Goal: Information Seeking & Learning: Check status

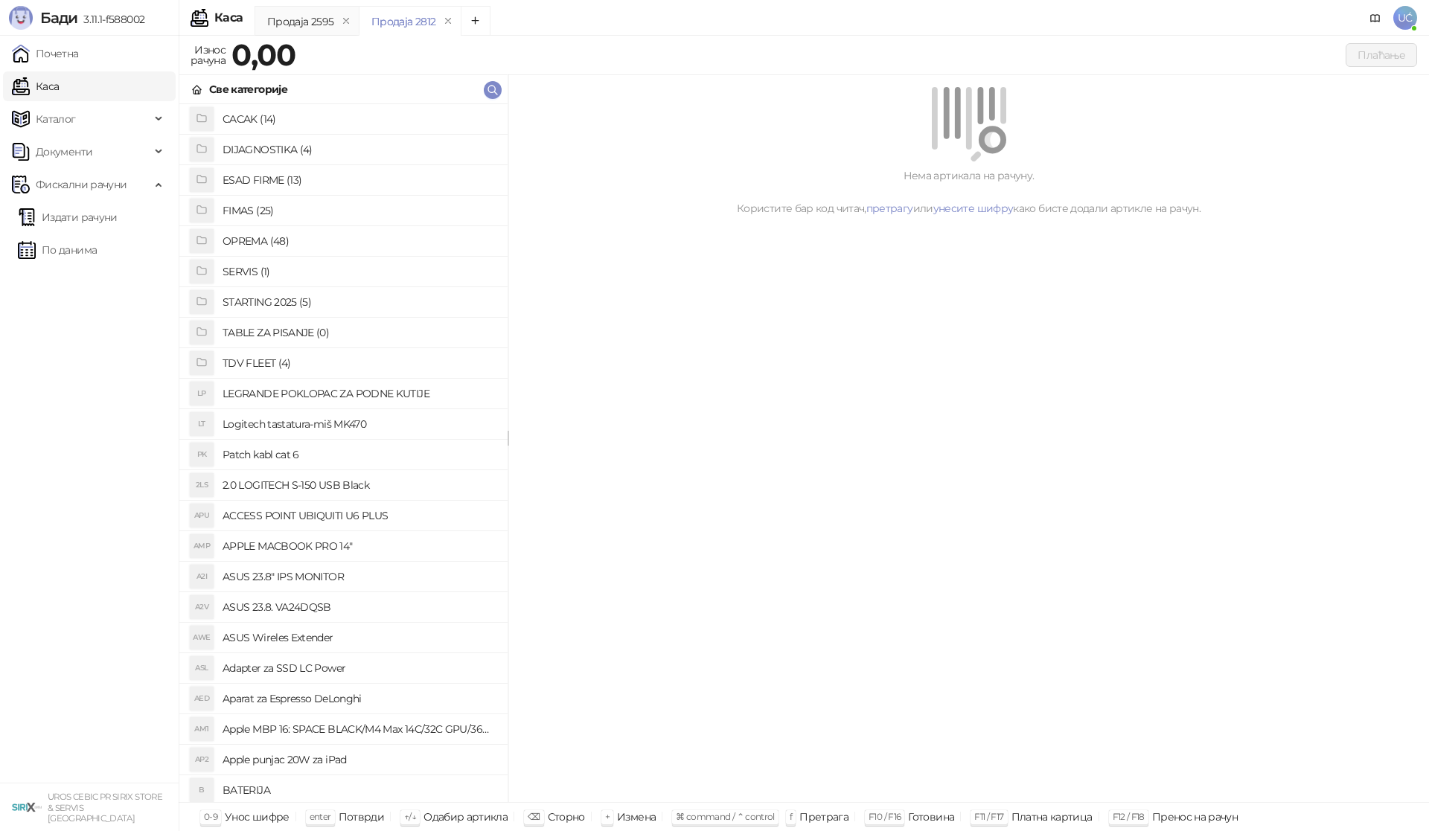
drag, startPoint x: 1047, startPoint y: 45, endPoint x: 924, endPoint y: 77, distance: 127.8
click at [1038, 49] on div "Плаћање" at bounding box center [859, 55] width 1115 height 24
click at [82, 251] on link "По данима" at bounding box center [57, 250] width 79 height 30
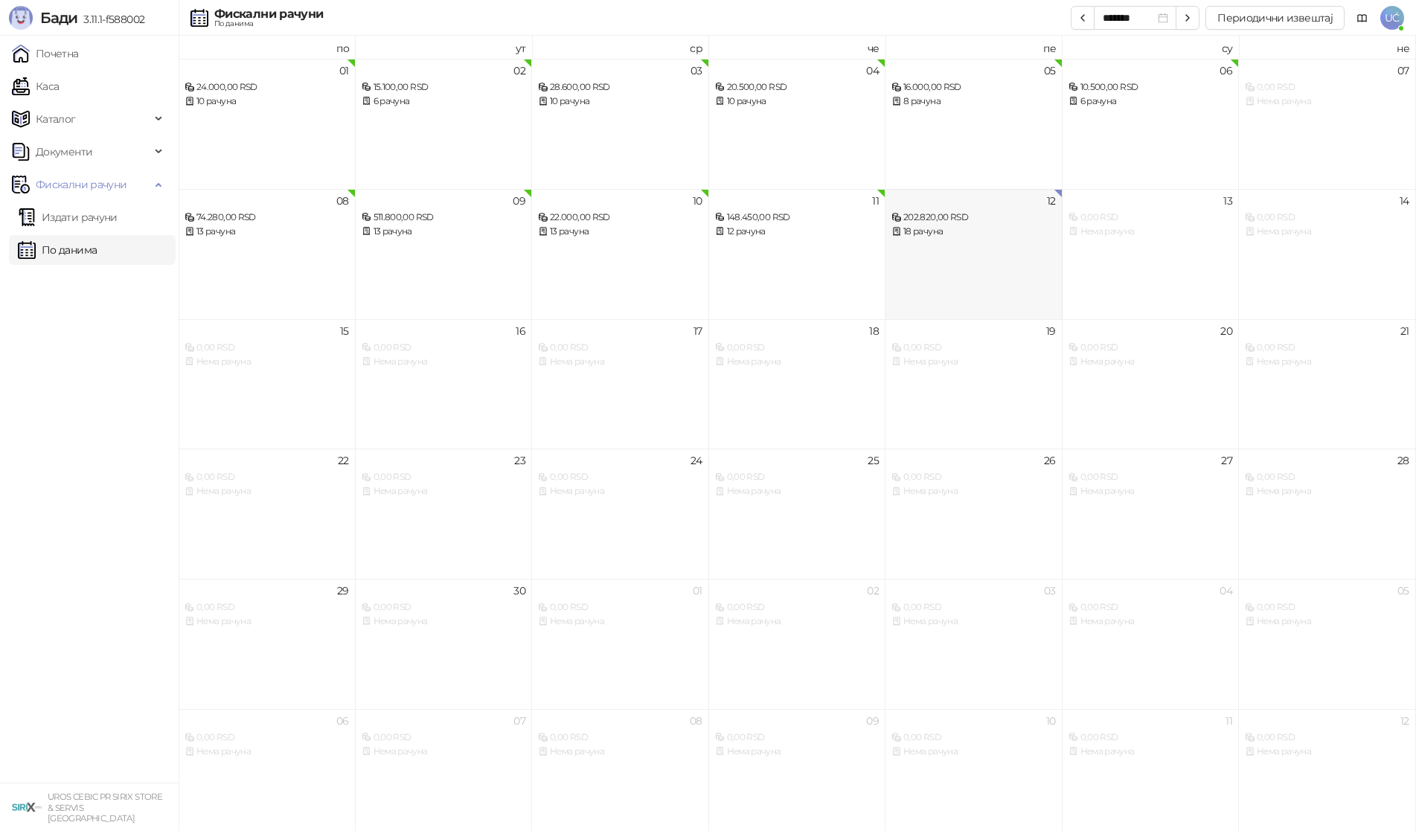
click at [974, 281] on div "12 202.820,00 RSD 18 рачуна" at bounding box center [974, 254] width 177 height 130
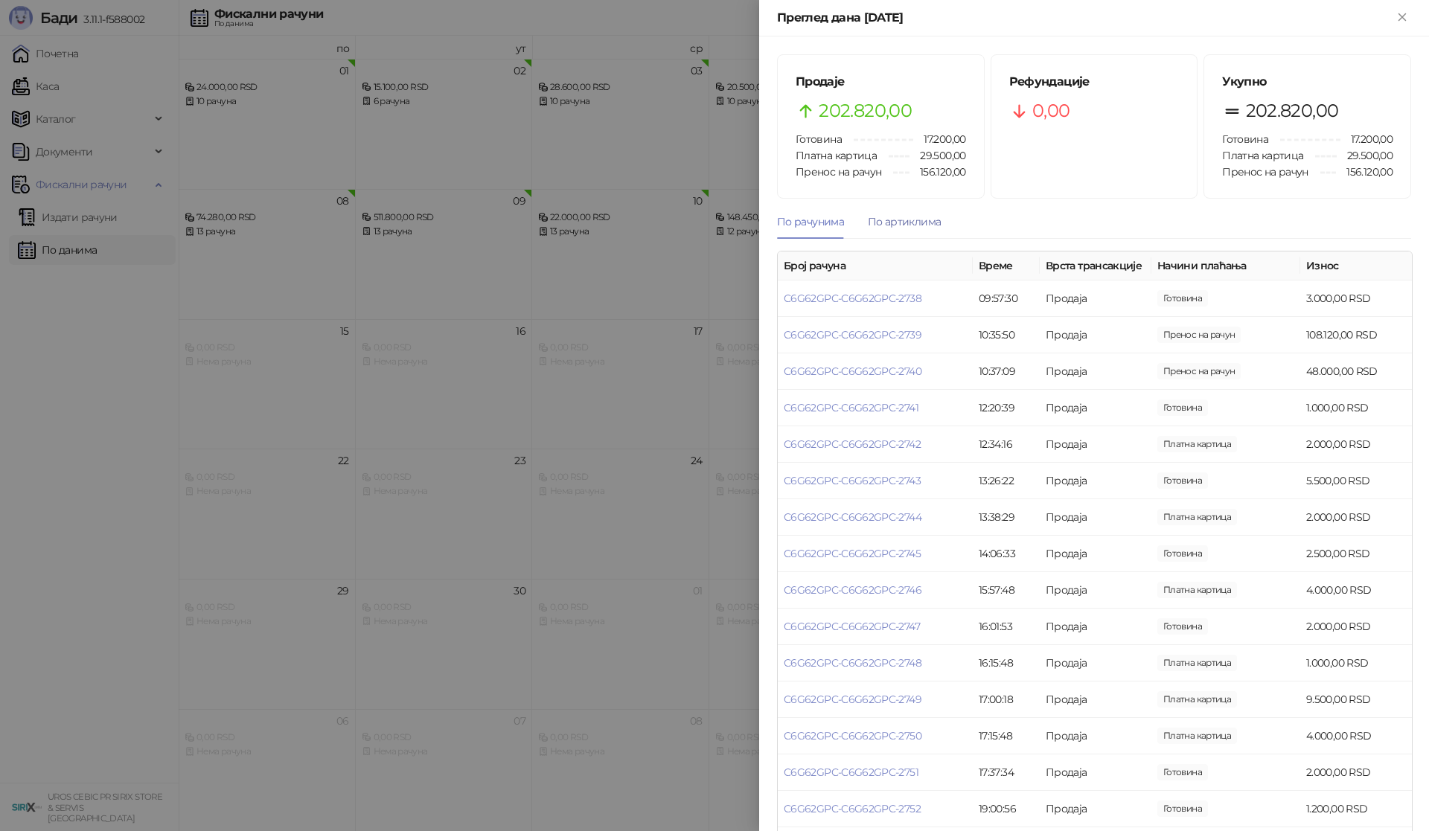
click at [904, 220] on div "По артиклима" at bounding box center [904, 222] width 73 height 16
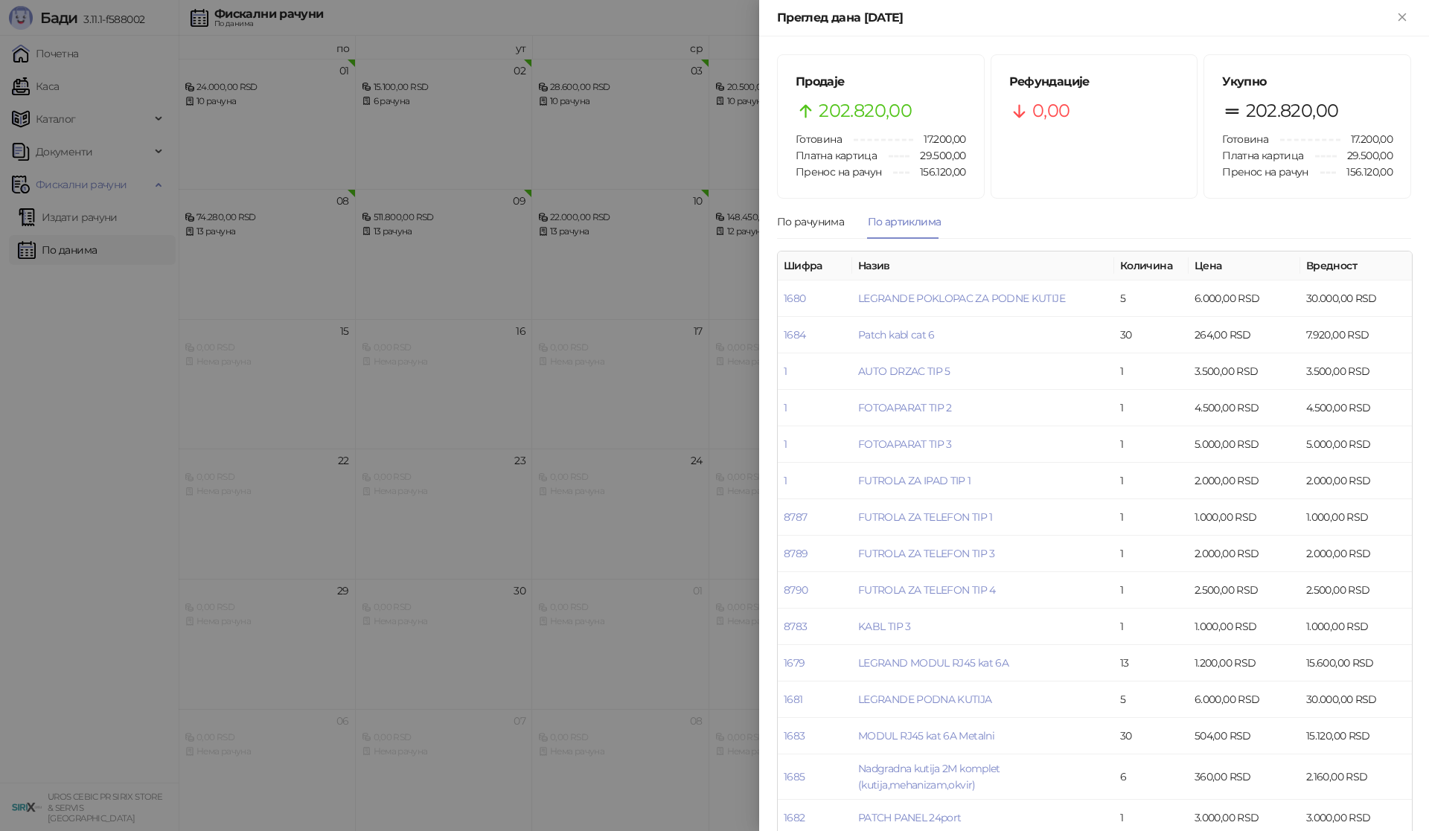
click at [1069, 0] on div "Преглед дана [DATE]" at bounding box center [1094, 18] width 670 height 36
click at [825, 215] on div "По рачунима" at bounding box center [810, 222] width 67 height 16
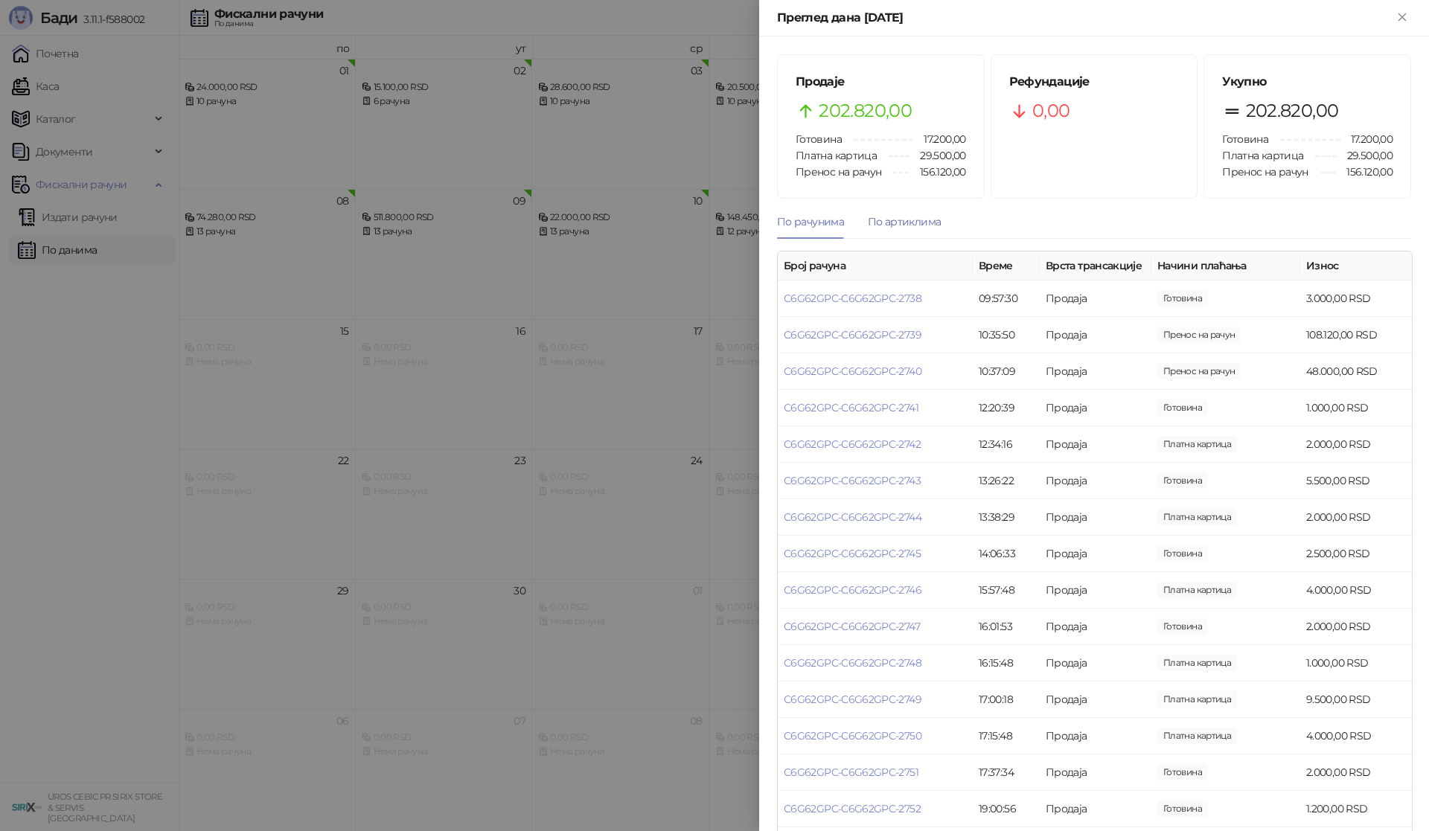
click at [887, 223] on div "По артиклима" at bounding box center [904, 222] width 73 height 16
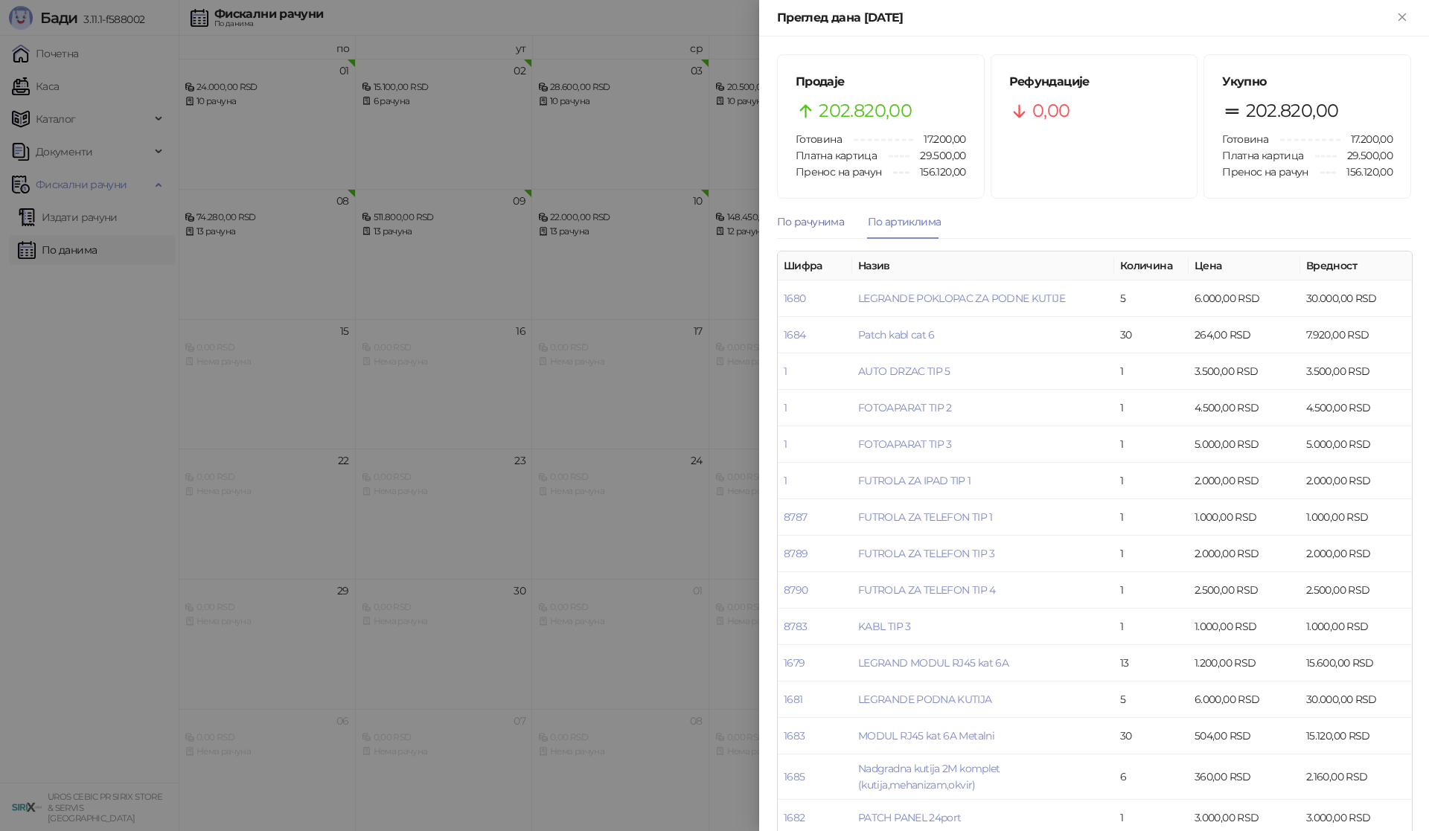
click at [820, 220] on div "По рачунима" at bounding box center [810, 222] width 67 height 16
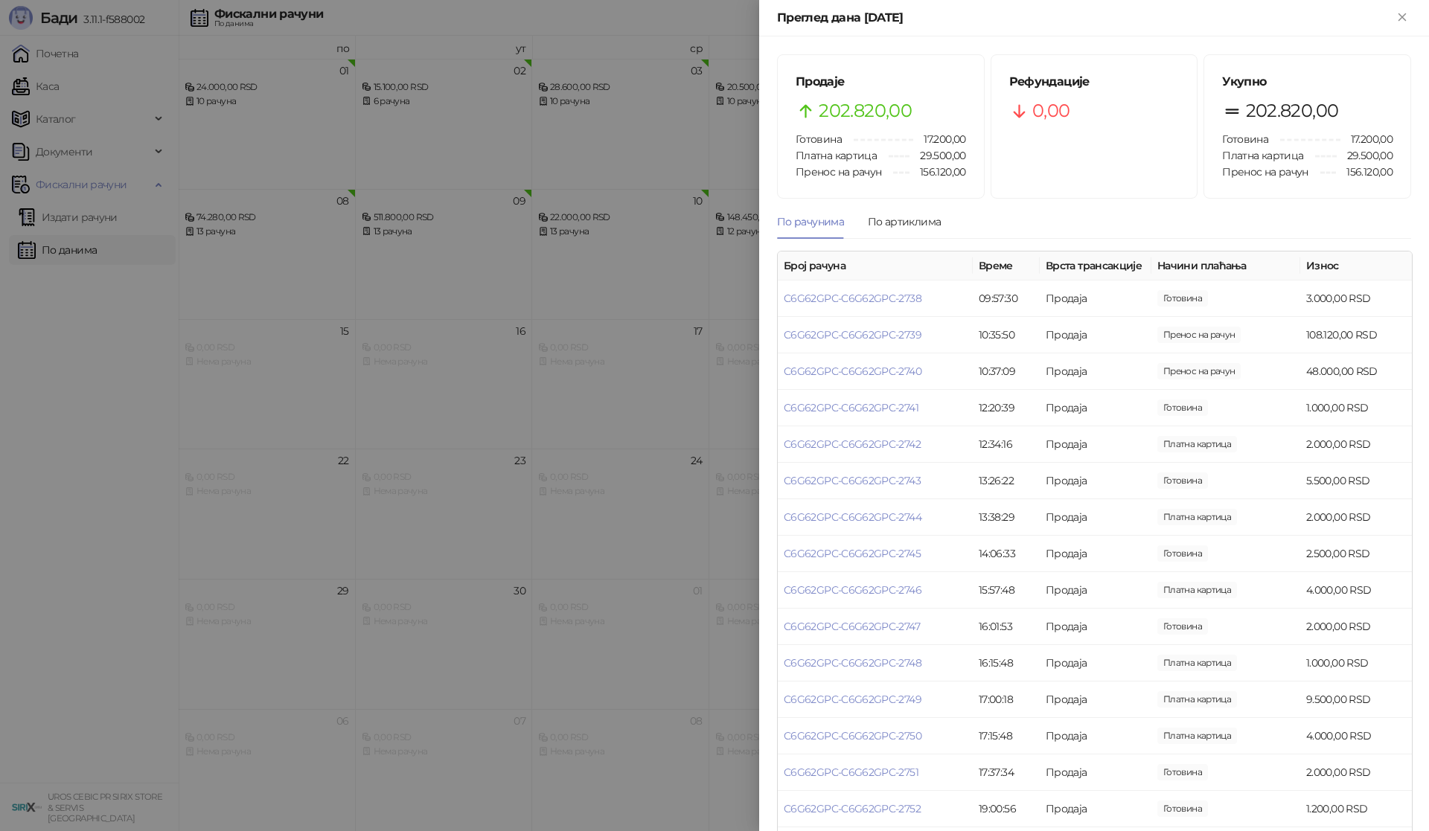
click at [67, 387] on div at bounding box center [714, 415] width 1429 height 831
